Goal: Check status: Check status

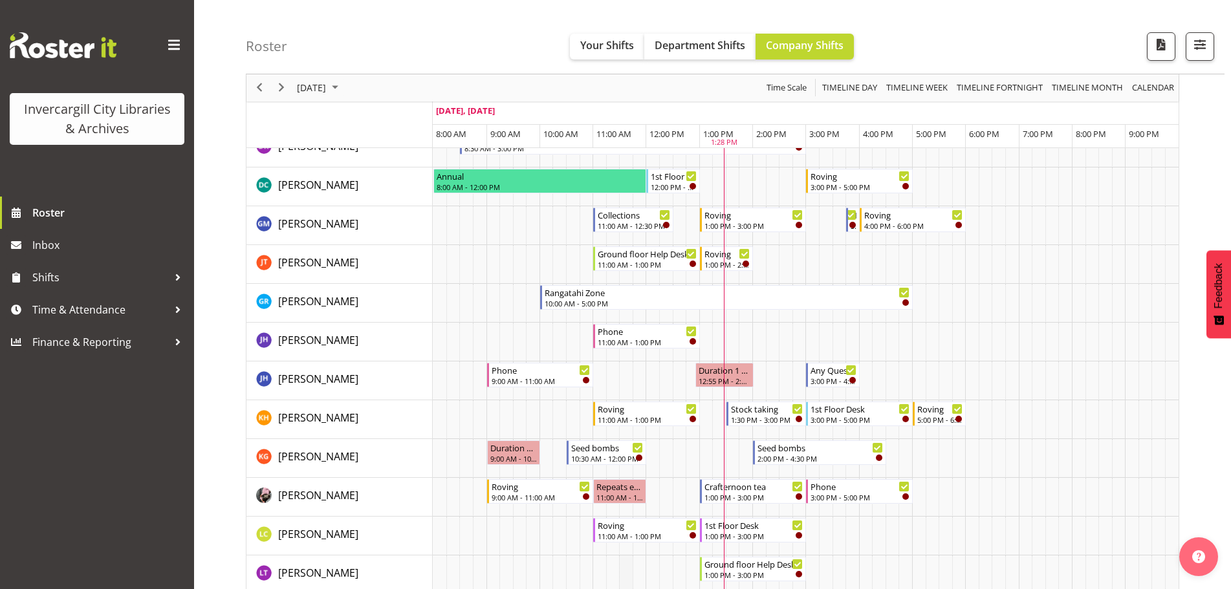
scroll to position [194, 0]
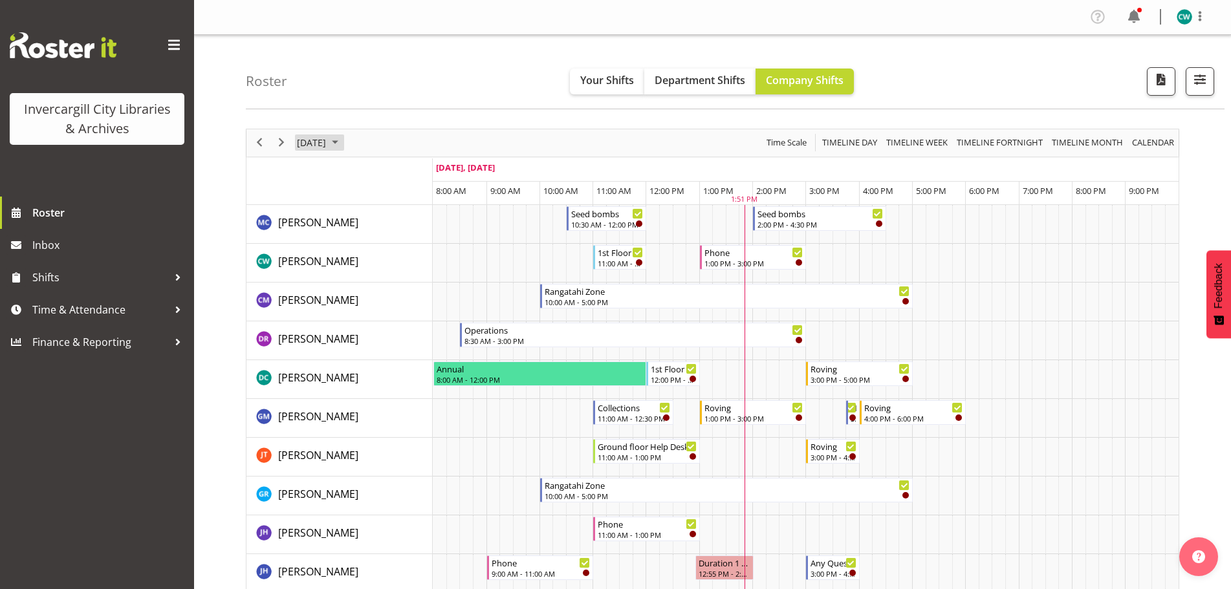
click at [343, 137] on span "September 2025" at bounding box center [335, 143] width 16 height 16
click at [416, 282] on span "26" at bounding box center [413, 285] width 19 height 19
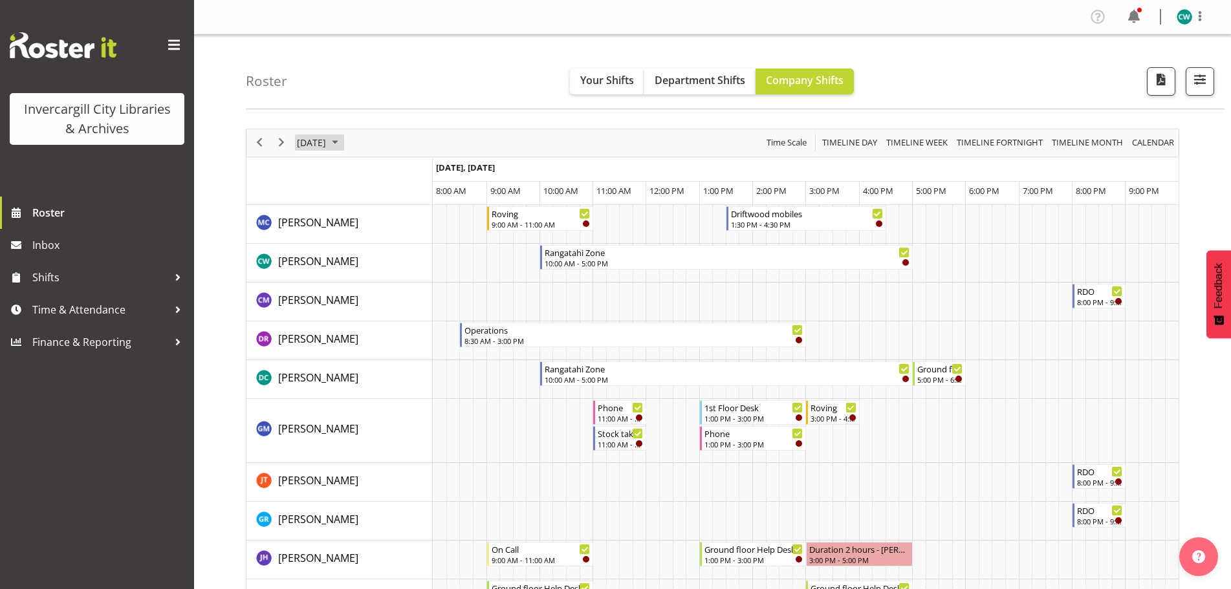
click at [343, 145] on span "September 2025" at bounding box center [335, 143] width 16 height 16
click at [321, 312] on td "29" at bounding box center [330, 308] width 21 height 22
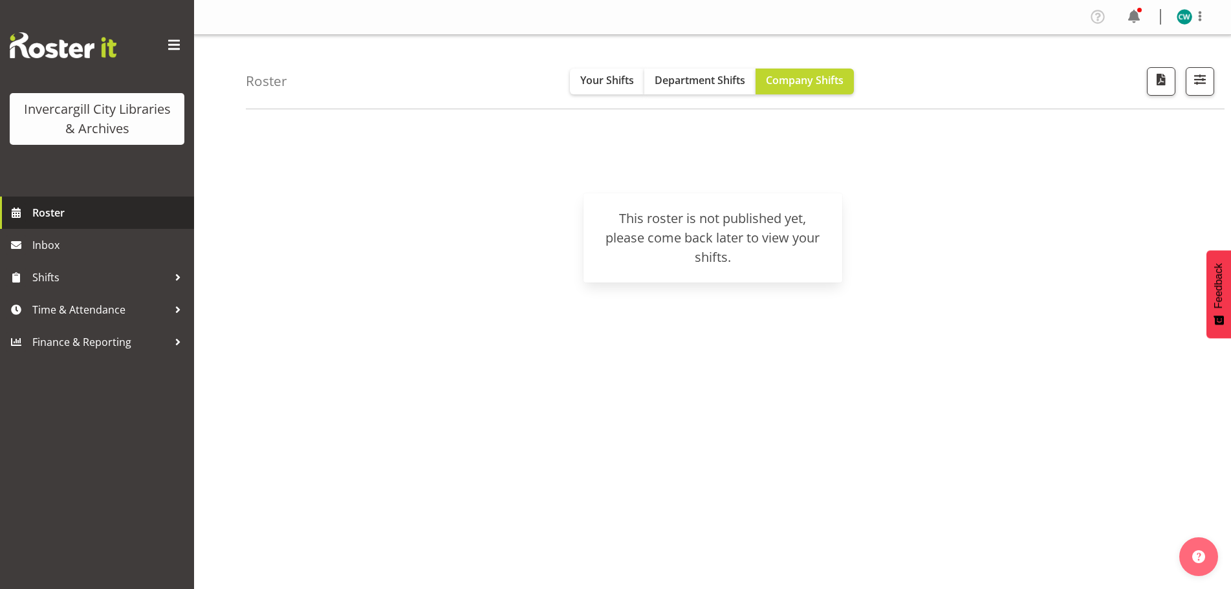
click at [62, 205] on span "Roster" at bounding box center [109, 212] width 155 height 19
